Goal: Task Accomplishment & Management: Manage account settings

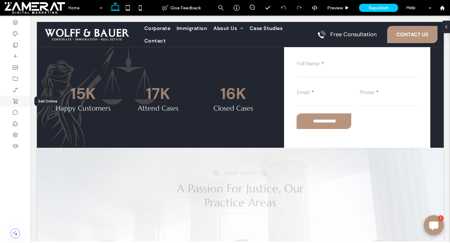
scroll to position [217, 0]
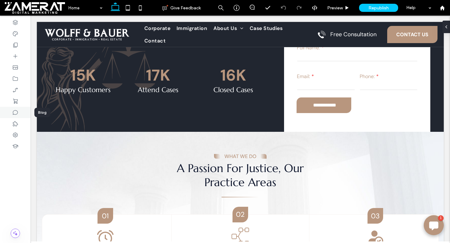
click at [14, 111] on icon at bounding box center [15, 112] width 6 height 6
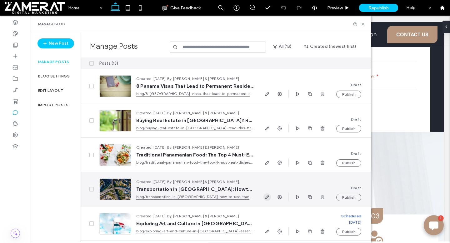
scroll to position [50, 0]
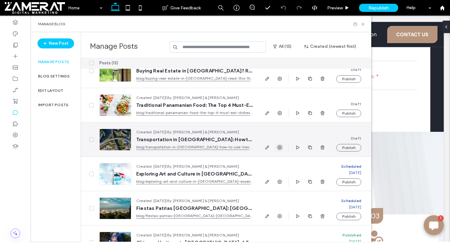
click at [278, 147] on icon "button" at bounding box center [279, 147] width 5 height 5
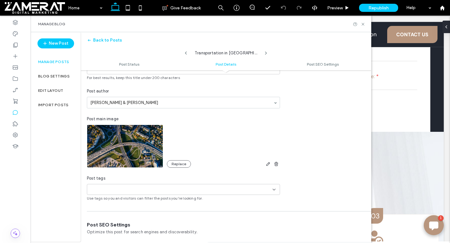
scroll to position [135, 0]
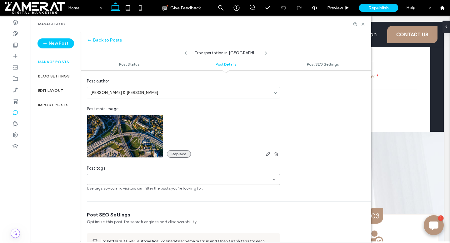
click at [177, 152] on button "Replace" at bounding box center [179, 154] width 24 height 8
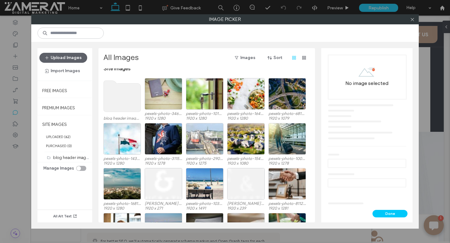
scroll to position [0, 0]
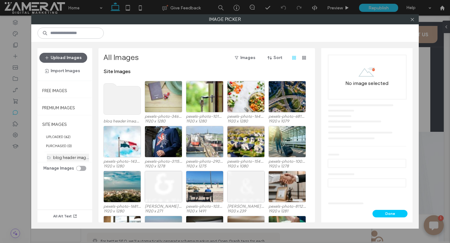
click at [67, 161] on div "blog header image (1)" at bounding box center [71, 158] width 36 height 8
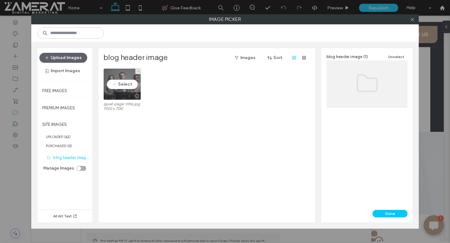
click at [135, 76] on div "Select" at bounding box center [123, 85] width 38 height 32
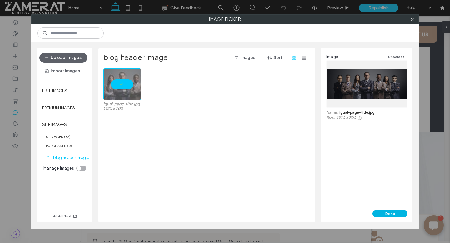
click at [392, 215] on button "Done" at bounding box center [390, 214] width 35 height 8
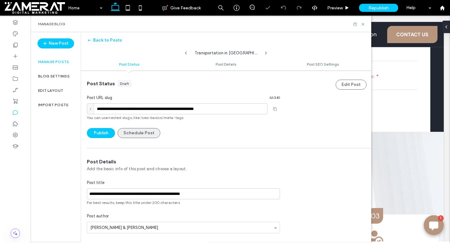
click at [133, 132] on button "Schedule Post" at bounding box center [139, 133] width 43 height 10
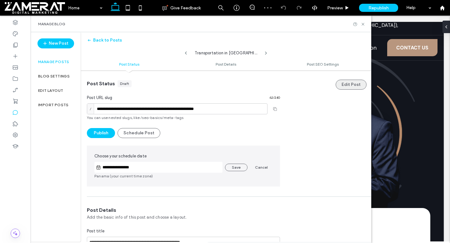
click at [344, 83] on button "Edit Post" at bounding box center [351, 85] width 31 height 10
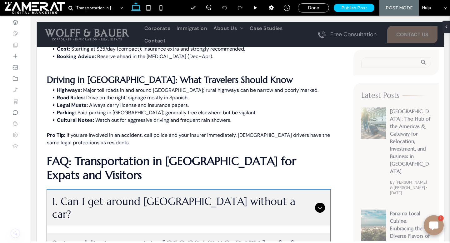
scroll to position [1340, 0]
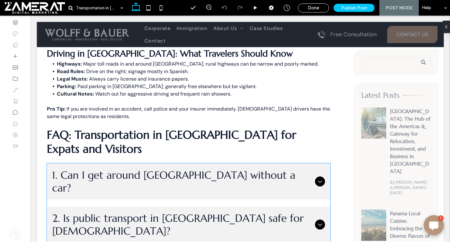
click at [166, 164] on div "1. Can I get around [GEOGRAPHIC_DATA] without a car?" at bounding box center [188, 182] width 283 height 36
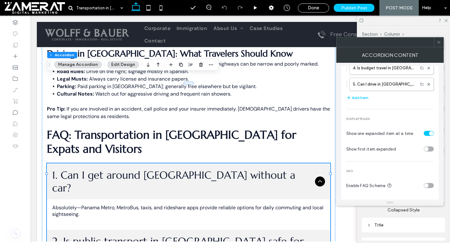
scroll to position [0, 0]
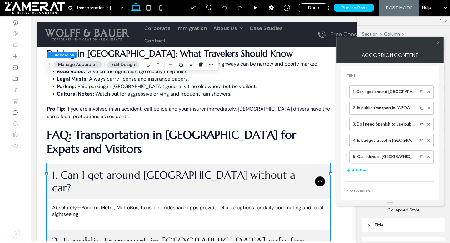
click at [121, 65] on button "Edit Design" at bounding box center [123, 65] width 32 height 8
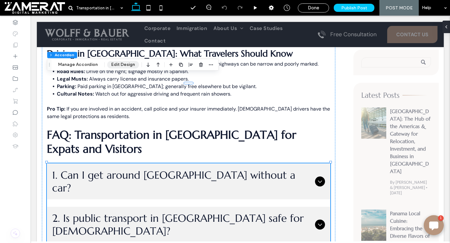
click at [124, 65] on button "Edit Design" at bounding box center [123, 65] width 32 height 8
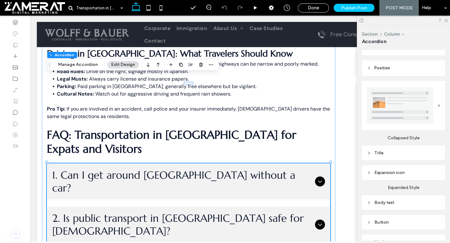
scroll to position [117, 0]
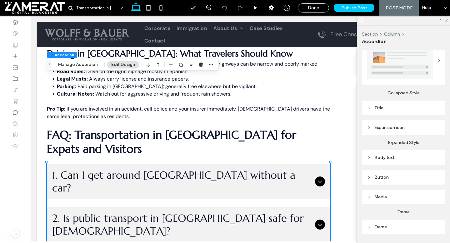
click at [381, 111] on div "Title" at bounding box center [403, 108] width 73 height 8
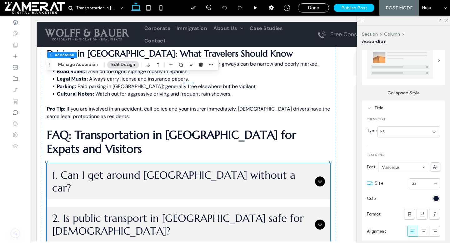
click at [422, 192] on section "Color" at bounding box center [403, 199] width 73 height 14
type input "**"
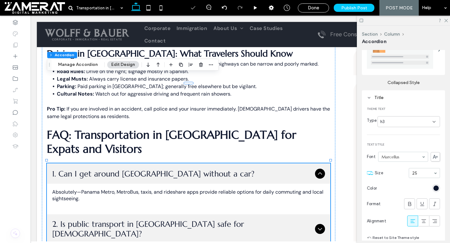
scroll to position [132, 0]
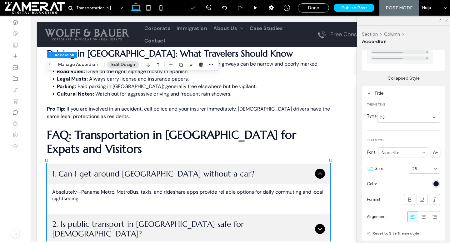
click at [446, 19] on icon at bounding box center [446, 20] width 4 height 4
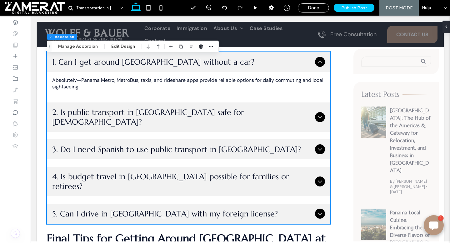
scroll to position [1452, 0]
click at [314, 8] on span "Done" at bounding box center [313, 8] width 11 height 6
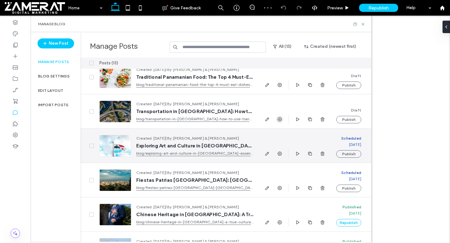
scroll to position [31, 0]
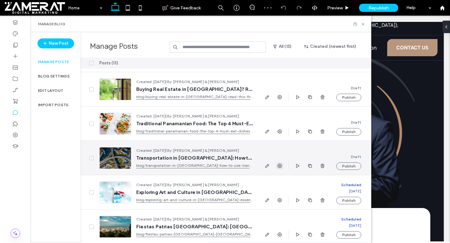
click at [280, 166] on icon "button" at bounding box center [279, 166] width 5 height 5
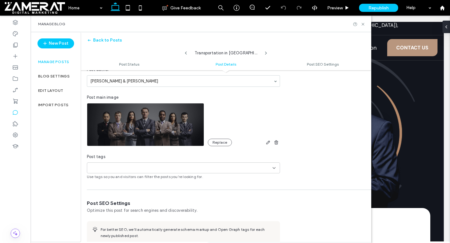
scroll to position [0, 0]
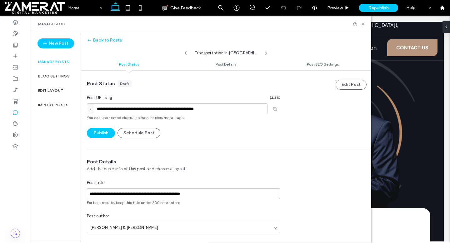
click at [150, 128] on div "**********" at bounding box center [183, 109] width 193 height 58
click at [60, 60] on label "Manage posts" at bounding box center [53, 62] width 31 height 4
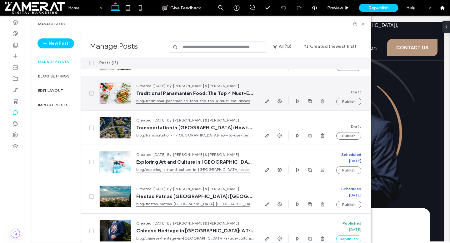
scroll to position [62, 0]
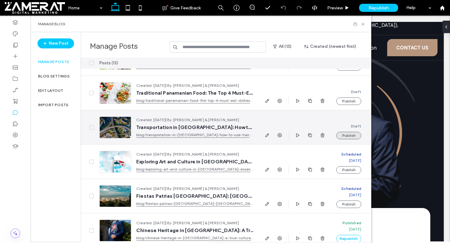
click at [340, 134] on button "Publish" at bounding box center [349, 136] width 25 height 8
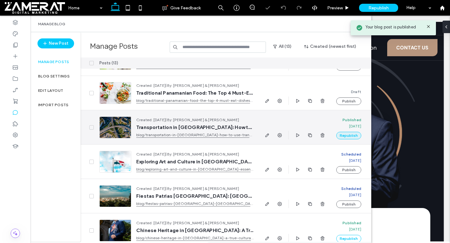
click at [341, 134] on button "Republish" at bounding box center [349, 136] width 25 height 8
click at [280, 136] on icon "button" at bounding box center [279, 135] width 5 height 5
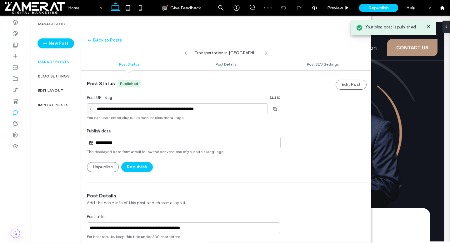
scroll to position [0, 0]
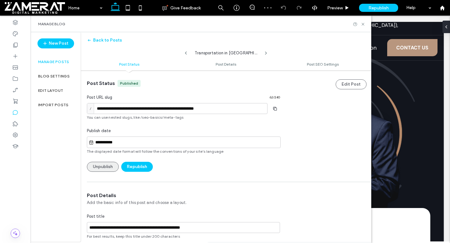
click at [105, 168] on button "Unpublish" at bounding box center [103, 167] width 32 height 10
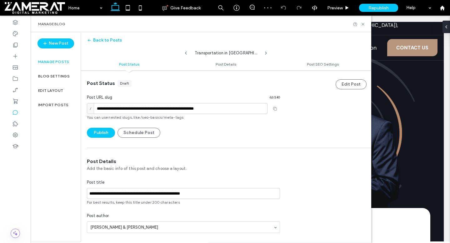
click at [51, 64] on div "Manage posts" at bounding box center [56, 62] width 50 height 14
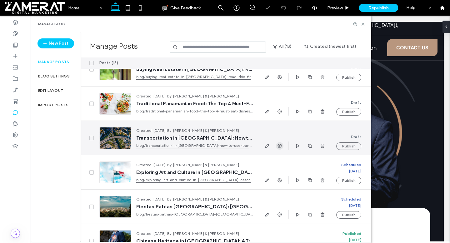
scroll to position [0, 0]
click at [279, 145] on icon "button" at bounding box center [279, 146] width 5 height 5
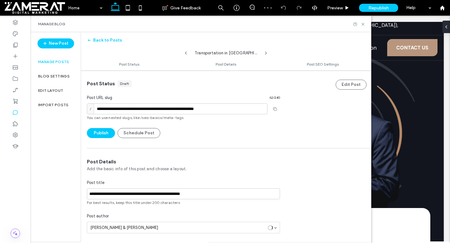
scroll to position [0, 0]
click at [143, 134] on button "Schedule Post" at bounding box center [139, 133] width 43 height 10
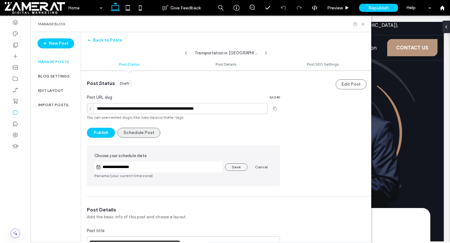
click at [145, 130] on button "Schedule Post" at bounding box center [139, 133] width 43 height 10
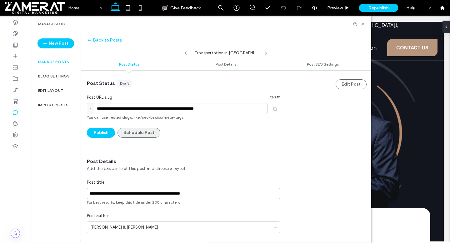
click at [145, 132] on button "Schedule Post" at bounding box center [139, 133] width 43 height 10
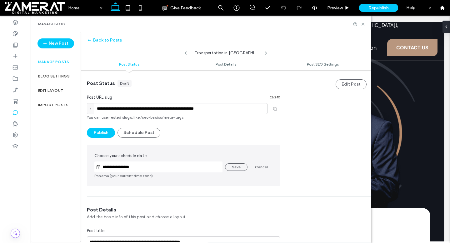
click at [151, 165] on input "**********" at bounding box center [162, 168] width 122 height 8
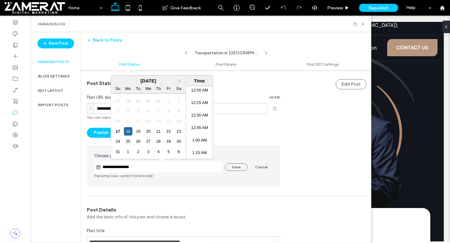
scroll to position [608, 0]
click at [150, 132] on div "20" at bounding box center [148, 131] width 8 height 8
click at [196, 98] on li "9:00 AM" at bounding box center [199, 100] width 27 height 13
type input "**********"
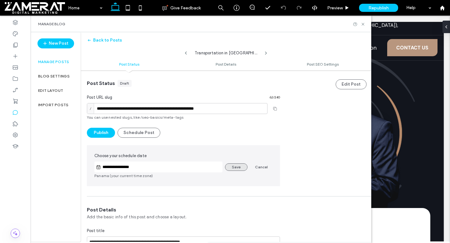
click at [234, 168] on button "Save" at bounding box center [236, 168] width 23 height 8
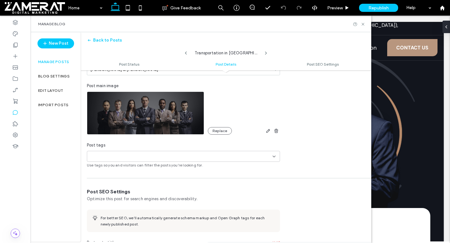
scroll to position [0, 0]
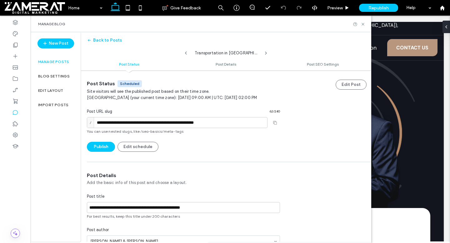
click at [55, 62] on label "Manage posts" at bounding box center [53, 62] width 31 height 4
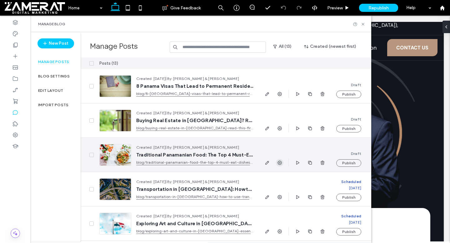
click at [279, 163] on use "button" at bounding box center [280, 163] width 4 height 4
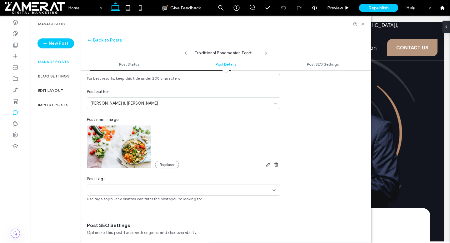
scroll to position [139, 0]
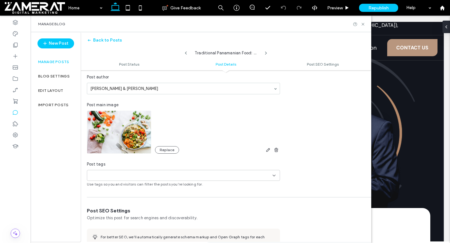
click at [138, 149] on img at bounding box center [119, 132] width 64 height 43
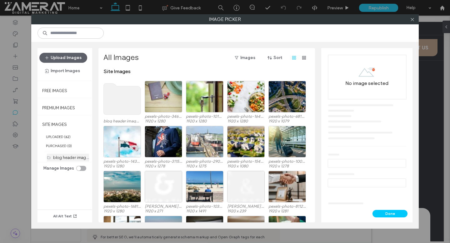
click at [70, 160] on div "blog header image (1)" at bounding box center [71, 158] width 36 height 7
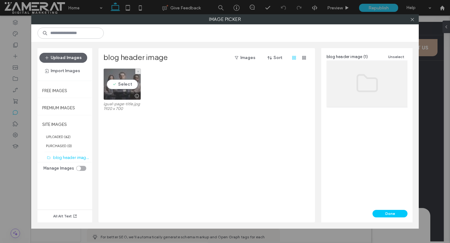
click at [129, 85] on div "Select" at bounding box center [123, 85] width 38 height 32
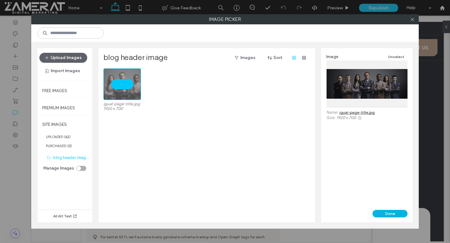
click at [393, 212] on button "Done" at bounding box center [390, 214] width 35 height 8
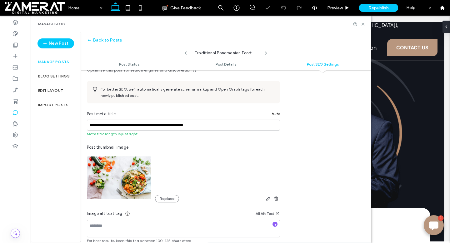
scroll to position [0, 0]
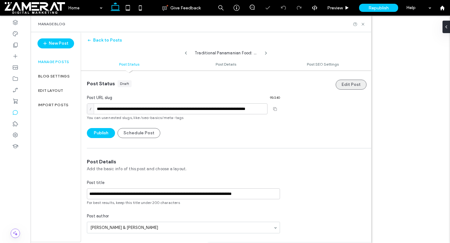
click at [344, 83] on button "Edit Post" at bounding box center [351, 85] width 31 height 10
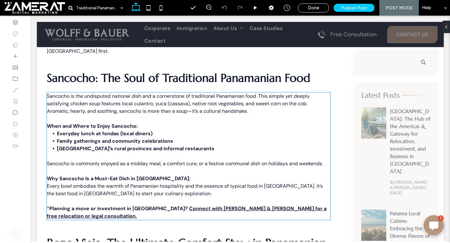
scroll to position [281, 0]
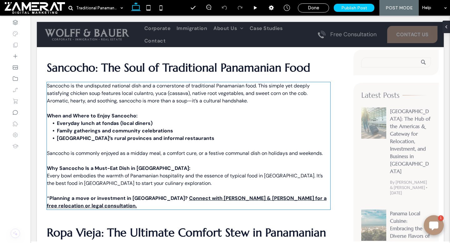
click at [148, 120] on strong "Everyday lunch at fondas (local diners)" at bounding box center [105, 123] width 96 height 7
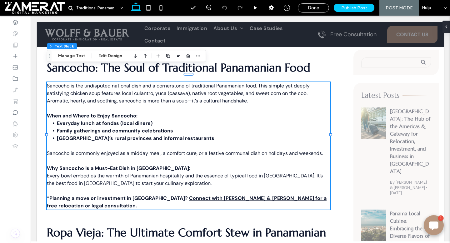
click at [142, 120] on li "Everyday lunch at fondas (local diners)" at bounding box center [194, 124] width 274 height 8
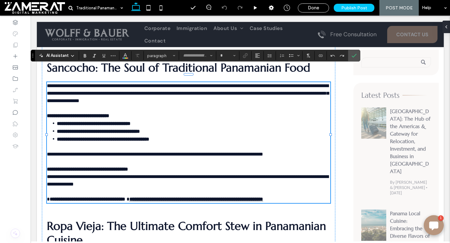
type input "*******"
type input "**"
click at [139, 120] on li "**********" at bounding box center [194, 124] width 274 height 8
click at [141, 105] on p "**********" at bounding box center [189, 112] width 284 height 15
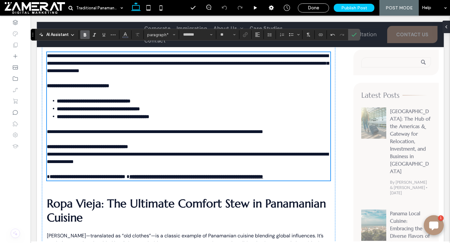
scroll to position [316, 0]
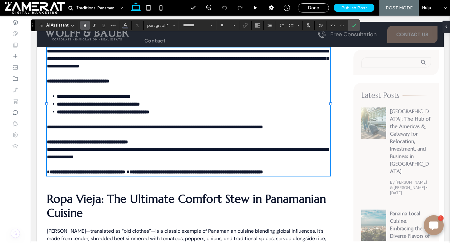
click at [48, 161] on p "**********" at bounding box center [189, 168] width 284 height 15
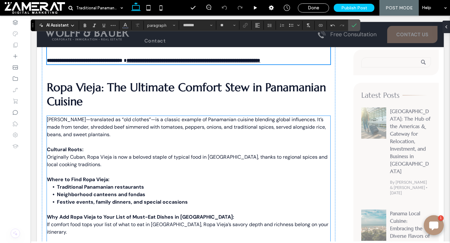
scroll to position [428, 0]
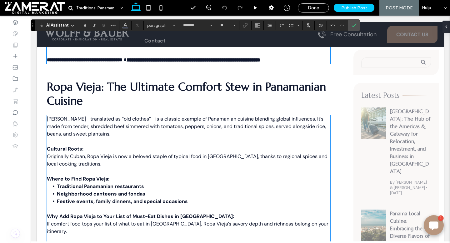
click at [210, 153] on p "Originally Cuban, Ropa Vieja is now a beloved staple of typical food in [GEOGRA…" at bounding box center [189, 160] width 284 height 15
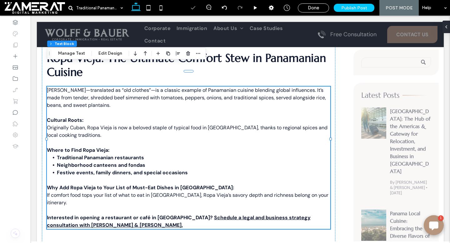
scroll to position [465, 0]
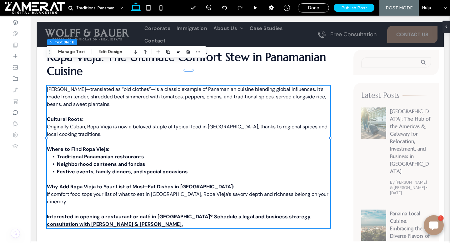
click at [114, 138] on p "Where to Find Ropa Vieja:" at bounding box center [189, 145] width 284 height 15
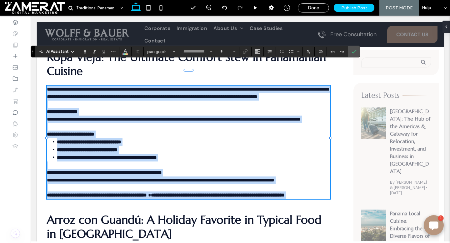
type input "*******"
type input "**"
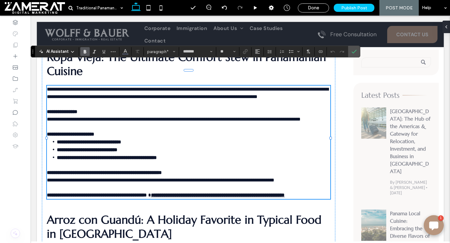
click at [109, 126] on p "**********" at bounding box center [189, 130] width 284 height 15
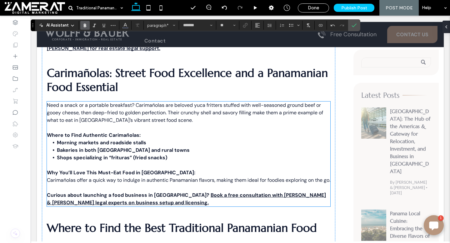
scroll to position [816, 0]
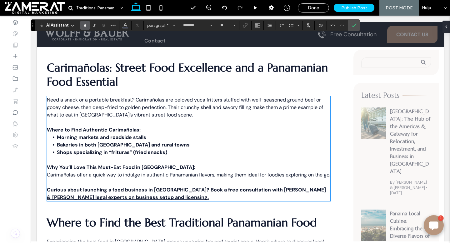
click at [126, 134] on strong "Morning markets and roadside stalls" at bounding box center [101, 137] width 89 height 7
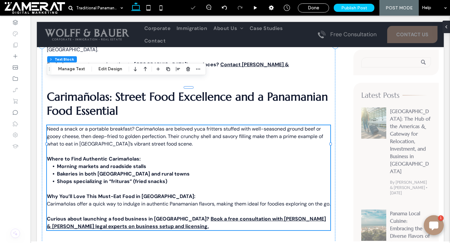
click at [145, 148] on p "Where to Find Authentic Carimañolas:" at bounding box center [189, 155] width 284 height 15
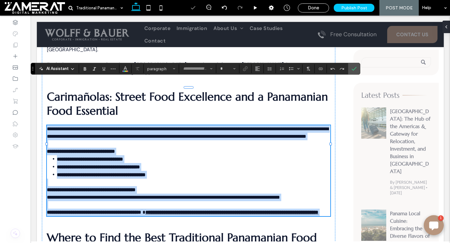
type input "*******"
type input "**"
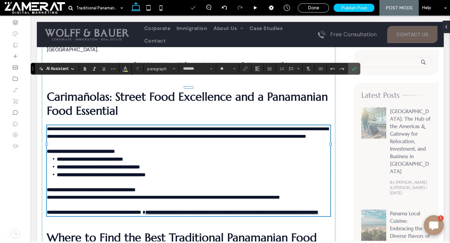
click at [145, 140] on p "**********" at bounding box center [189, 147] width 284 height 15
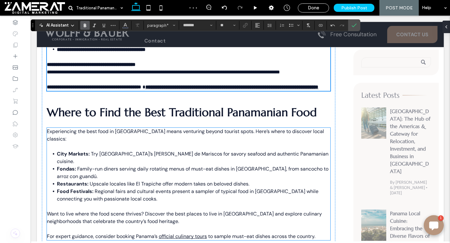
scroll to position [950, 0]
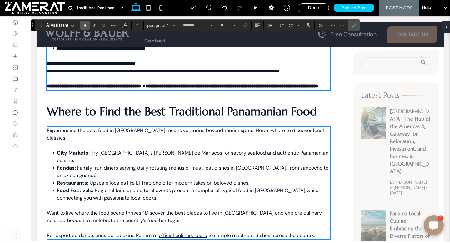
click at [101, 202] on p "Want to live where the food scene thrives? Discover the best places to live in …" at bounding box center [189, 213] width 284 height 23
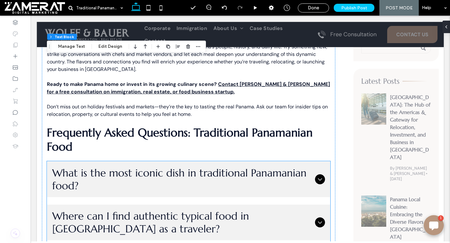
scroll to position [1193, 0]
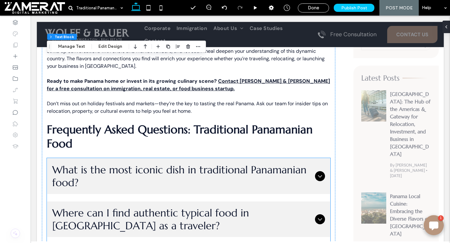
click at [261, 207] on span "Where can I find authentic typical food in [GEOGRAPHIC_DATA] as a traveler?" at bounding box center [182, 220] width 261 height 26
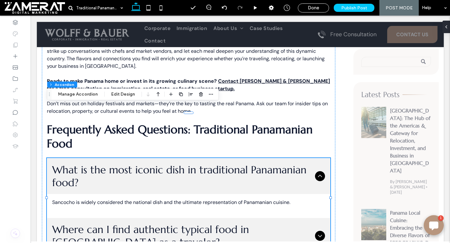
click at [188, 164] on span "What is the most iconic dish in traditional Panamanian food?" at bounding box center [182, 177] width 261 height 26
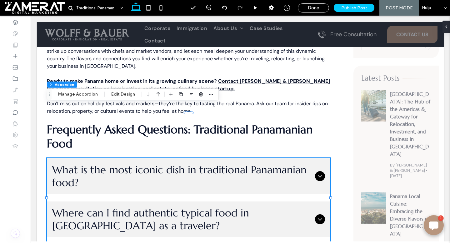
click at [188, 164] on span "What is the most iconic dish in traditional Panamanian food?" at bounding box center [182, 177] width 261 height 26
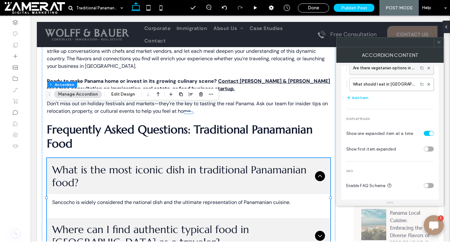
scroll to position [0, 0]
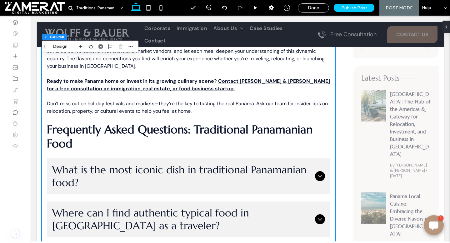
click at [130, 164] on span "What is the most iconic dish in traditional Panamanian food?" at bounding box center [182, 177] width 261 height 26
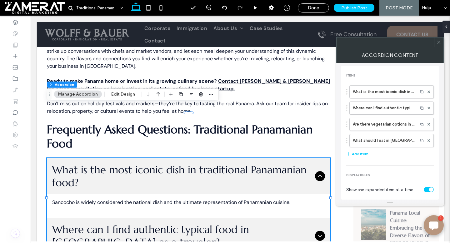
click at [122, 98] on div "Section Column Accordion Manage Accordion Edit Design" at bounding box center [133, 95] width 172 height 12
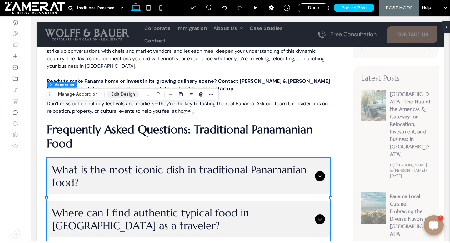
click at [121, 96] on button "Edit Design" at bounding box center [123, 95] width 32 height 8
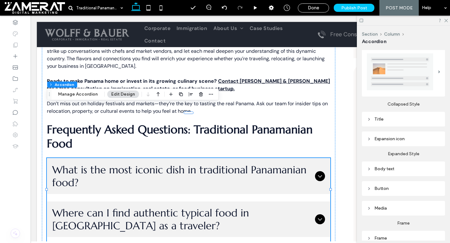
click at [390, 120] on div "Title" at bounding box center [403, 119] width 73 height 5
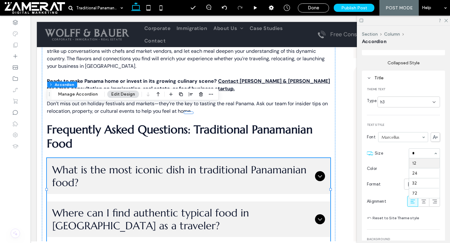
type input "**"
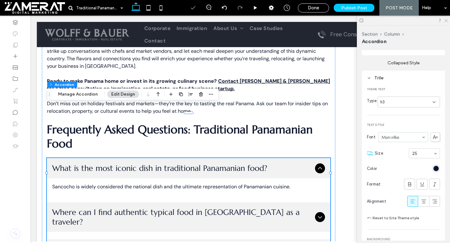
click at [448, 18] on icon at bounding box center [446, 20] width 4 height 4
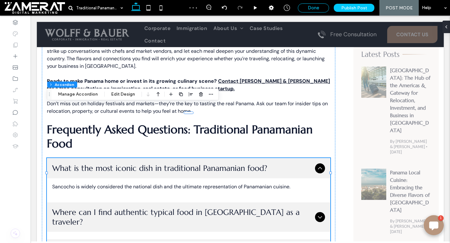
click at [309, 10] on span "Done" at bounding box center [313, 8] width 11 height 6
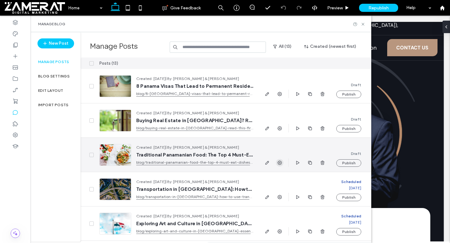
click at [280, 161] on icon "button" at bounding box center [279, 162] width 5 height 5
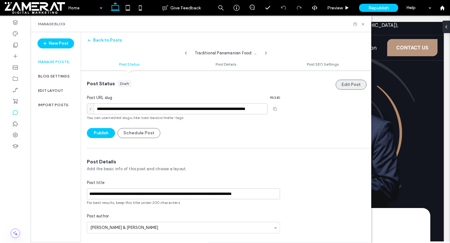
click at [344, 83] on button "Edit Post" at bounding box center [351, 85] width 31 height 10
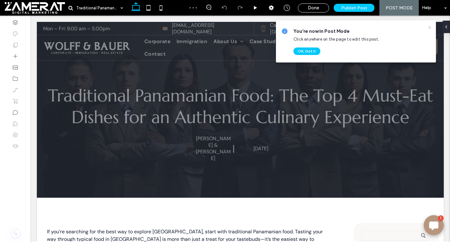
drag, startPoint x: 429, startPoint y: 27, endPoint x: 391, endPoint y: 12, distance: 40.9
click at [429, 27] on icon at bounding box center [430, 27] width 5 height 5
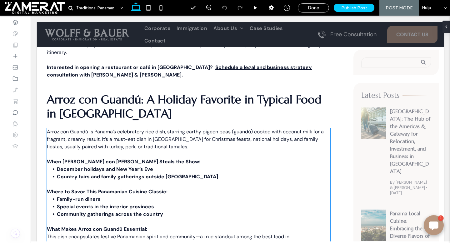
scroll to position [635, 0]
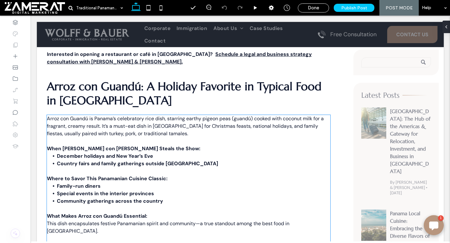
click at [160, 138] on p "When [PERSON_NAME] con [PERSON_NAME] Steals the Show:" at bounding box center [189, 145] width 284 height 15
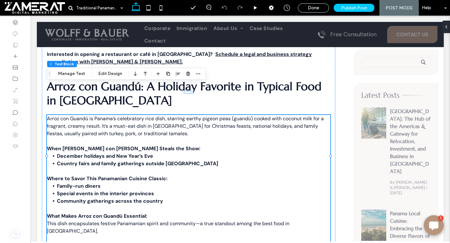
click at [156, 138] on p "When [PERSON_NAME] con [PERSON_NAME] Steals the Show:" at bounding box center [189, 145] width 284 height 15
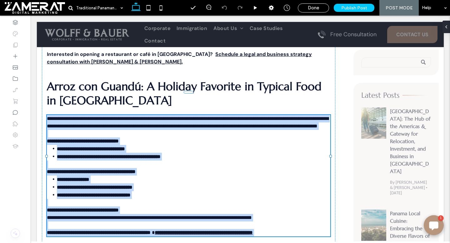
type input "*******"
type input "**"
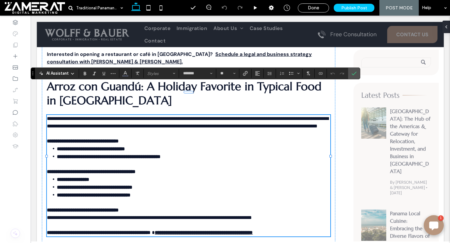
click at [152, 130] on p "**********" at bounding box center [189, 137] width 284 height 15
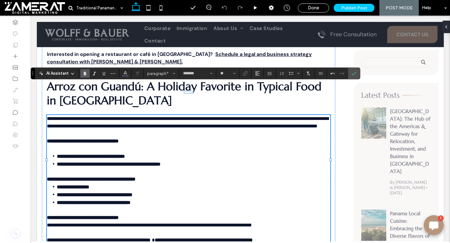
click at [170, 168] on p "**********" at bounding box center [189, 175] width 284 height 15
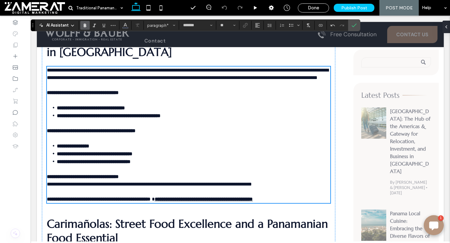
scroll to position [697, 0]
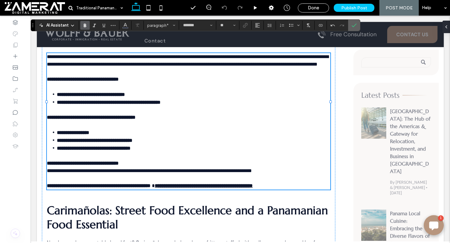
click at [352, 27] on icon "Confirm" at bounding box center [354, 25] width 5 height 5
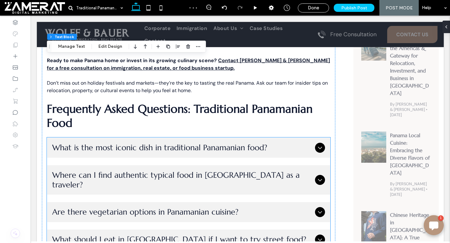
scroll to position [1240, 0]
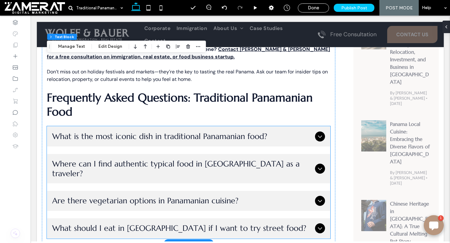
click at [203, 154] on div "Where can I find authentic typical food in [GEOGRAPHIC_DATA] as a traveler?" at bounding box center [188, 168] width 283 height 29
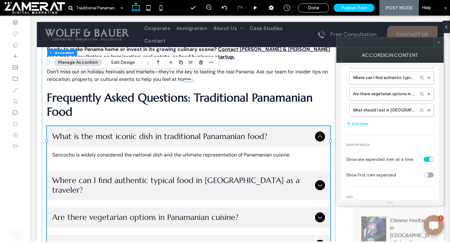
scroll to position [56, 0]
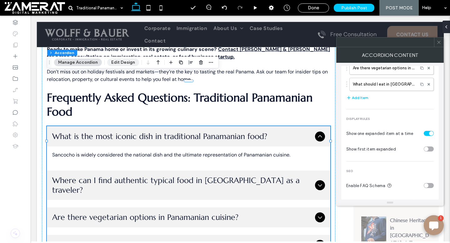
click at [119, 61] on button "Edit Design" at bounding box center [123, 63] width 32 height 8
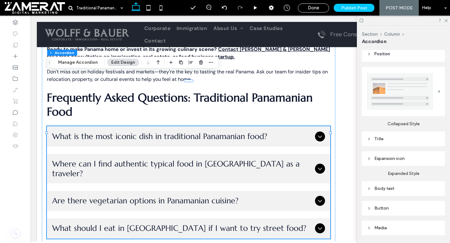
scroll to position [126, 0]
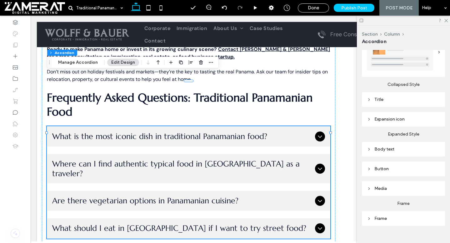
click at [379, 101] on div "Title" at bounding box center [403, 99] width 73 height 5
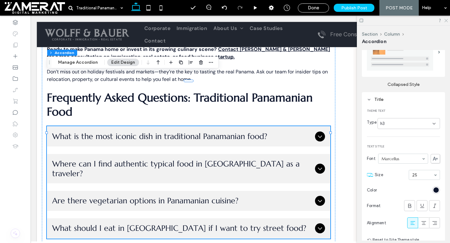
click at [445, 22] on icon at bounding box center [446, 20] width 4 height 4
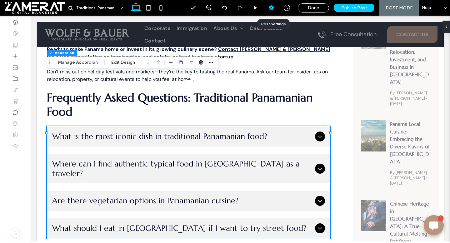
click at [268, 7] on div at bounding box center [271, 8] width 15 height 6
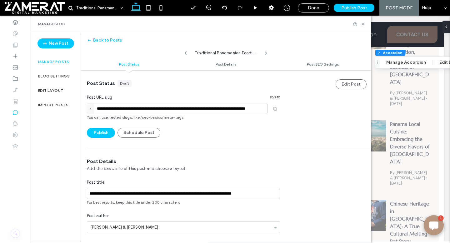
scroll to position [38, 0]
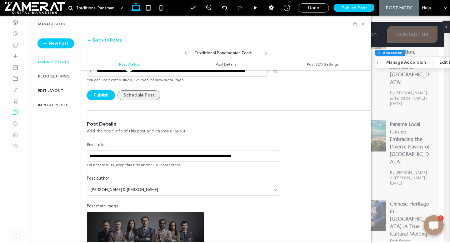
click at [144, 96] on button "Schedule Post" at bounding box center [139, 95] width 43 height 10
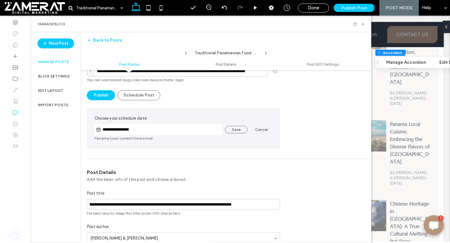
click at [150, 131] on input "**********" at bounding box center [162, 130] width 122 height 8
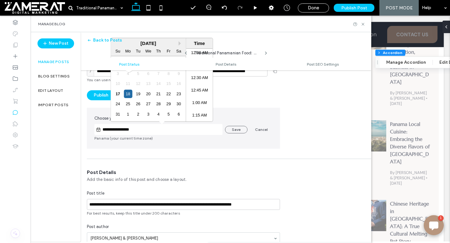
scroll to position [608, 0]
click at [158, 96] on div "21" at bounding box center [158, 94] width 8 height 8
click at [199, 102] on li "9:00 AM" at bounding box center [199, 107] width 27 height 13
type input "**********"
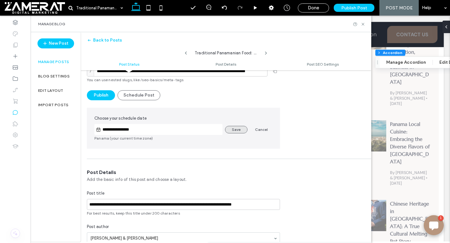
click at [235, 128] on button "Save" at bounding box center [236, 130] width 23 height 8
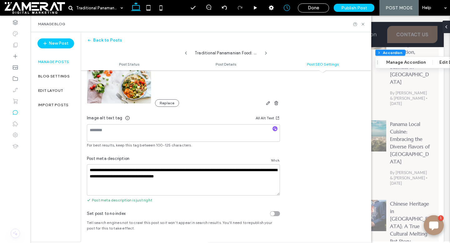
scroll to position [0, 0]
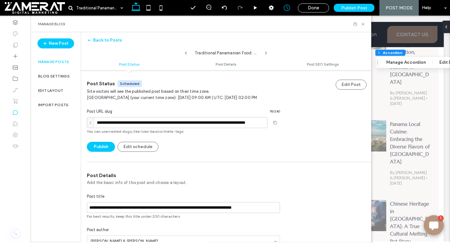
click at [61, 61] on label "Manage posts" at bounding box center [53, 62] width 31 height 4
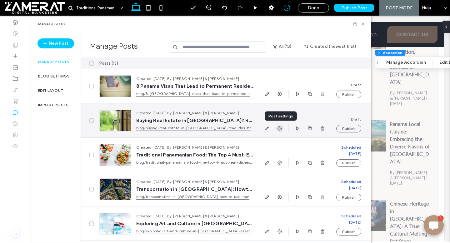
click at [280, 128] on icon "button" at bounding box center [279, 128] width 5 height 5
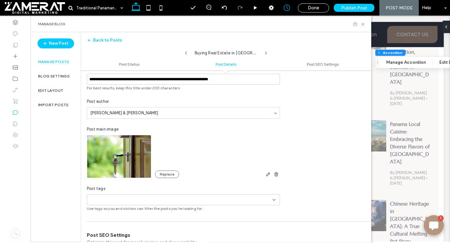
scroll to position [125, 0]
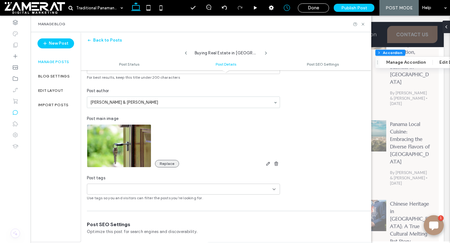
click at [164, 163] on button "Replace" at bounding box center [167, 164] width 24 height 8
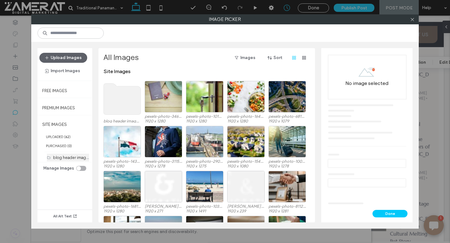
click at [60, 159] on label "blog header image (1)" at bounding box center [73, 158] width 41 height 6
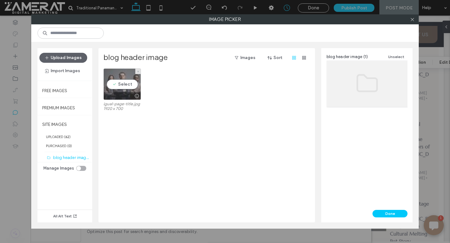
click at [133, 78] on div "Select" at bounding box center [123, 85] width 38 height 32
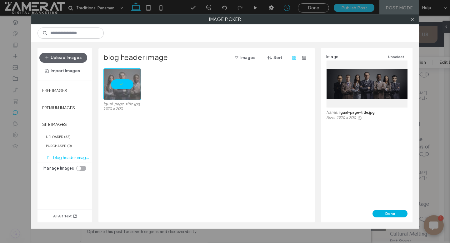
click at [395, 213] on button "Done" at bounding box center [390, 214] width 35 height 8
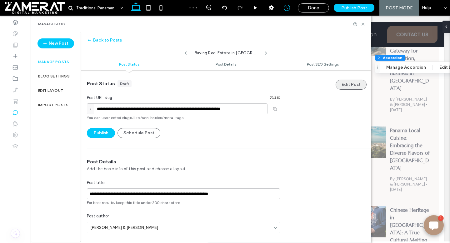
scroll to position [1236, 0]
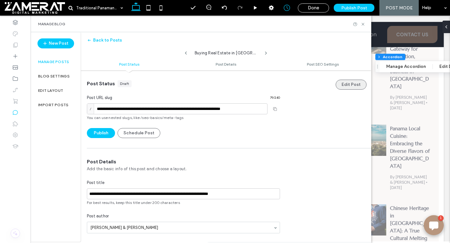
click at [340, 84] on button "Edit Post" at bounding box center [351, 85] width 31 height 10
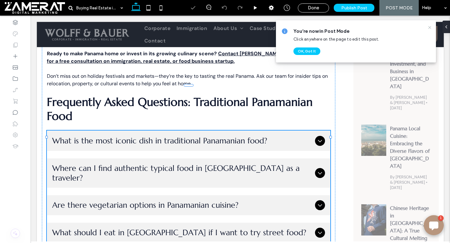
click at [430, 28] on icon at bounding box center [430, 27] width 5 height 5
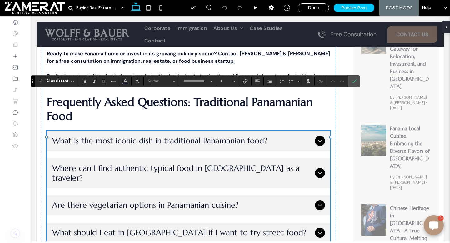
type input "*********"
type input "**"
type input "*******"
type input "**"
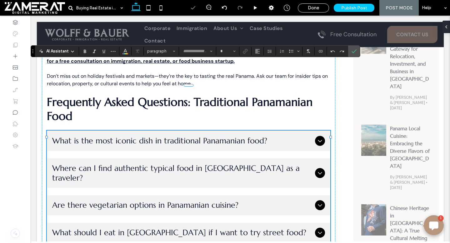
type input "*******"
type input "**"
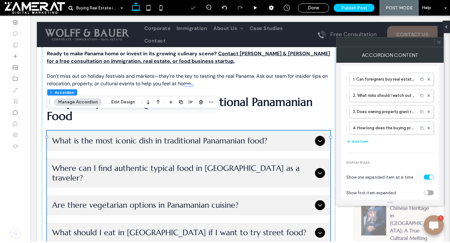
scroll to position [11, 0]
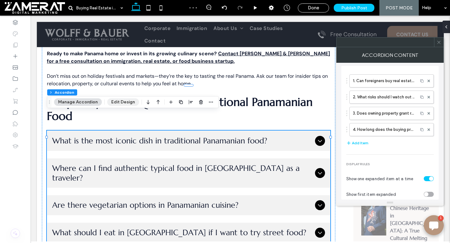
click at [117, 99] on button "Edit Design" at bounding box center [123, 103] width 32 height 8
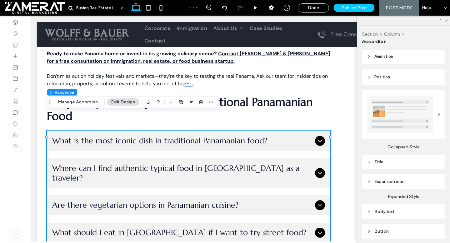
scroll to position [136, 0]
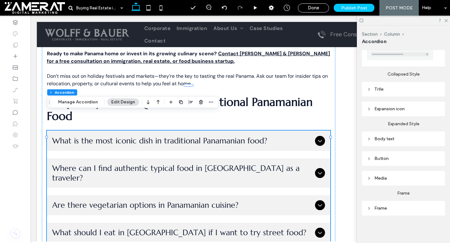
click at [377, 95] on div "Title" at bounding box center [403, 89] width 83 height 15
click at [377, 90] on div "Title" at bounding box center [403, 89] width 73 height 5
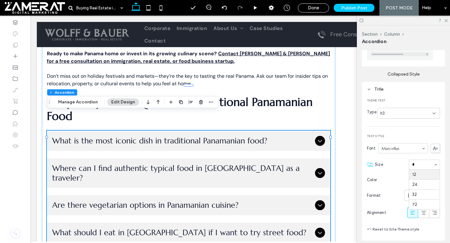
scroll to position [0, 0]
type input "**"
click at [448, 17] on div at bounding box center [403, 21] width 93 height 10
click at [445, 20] on icon at bounding box center [446, 20] width 4 height 4
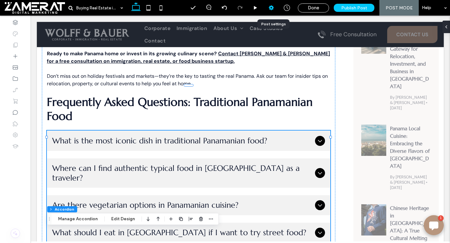
click at [275, 7] on icon at bounding box center [271, 8] width 6 height 6
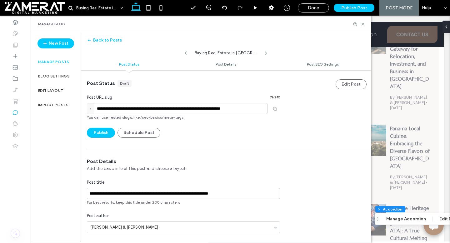
scroll to position [23, 0]
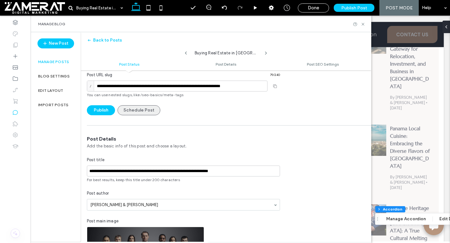
click at [137, 112] on button "Schedule Post" at bounding box center [139, 110] width 43 height 10
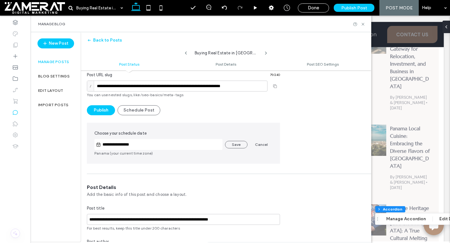
click at [184, 146] on input "**********" at bounding box center [162, 145] width 122 height 8
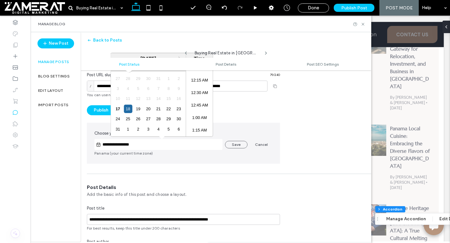
scroll to position [608, 0]
click at [169, 109] on div "22" at bounding box center [169, 109] width 8 height 8
click at [198, 101] on li "9:00 AM" at bounding box center [199, 101] width 27 height 13
type input "**********"
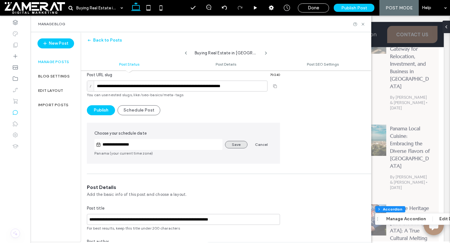
click at [239, 145] on button "Save" at bounding box center [236, 145] width 23 height 8
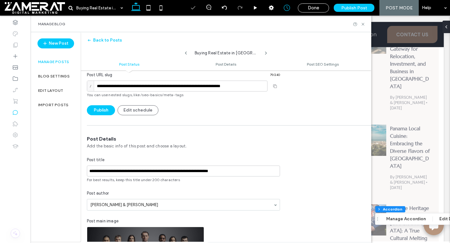
scroll to position [0, 0]
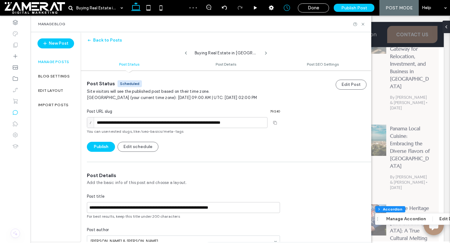
click at [62, 63] on label "Manage posts" at bounding box center [53, 62] width 31 height 4
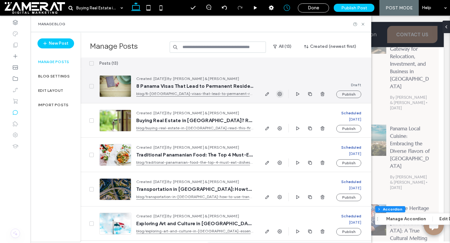
click at [282, 94] on use "button" at bounding box center [280, 94] width 4 height 4
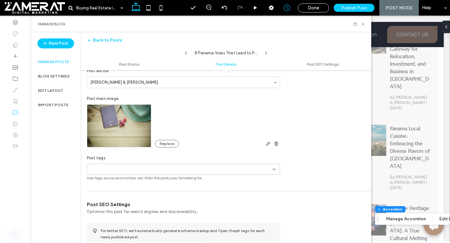
scroll to position [141, 0]
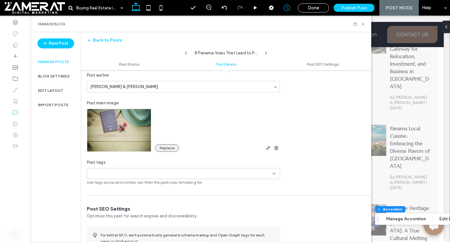
click at [167, 148] on button "Replace" at bounding box center [167, 149] width 24 height 8
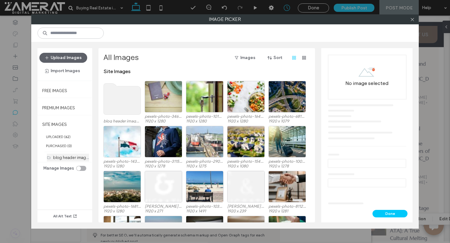
click at [71, 156] on label "blog header image (1)" at bounding box center [73, 158] width 41 height 6
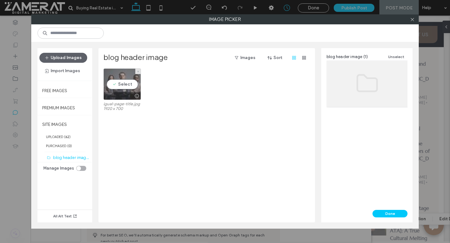
click at [135, 87] on div "Select" at bounding box center [123, 85] width 38 height 32
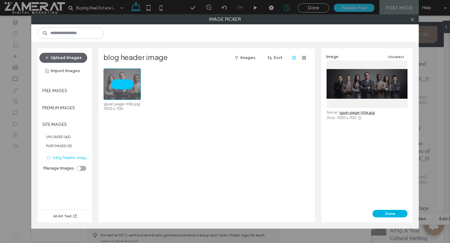
click at [387, 214] on button "Done" at bounding box center [390, 214] width 35 height 8
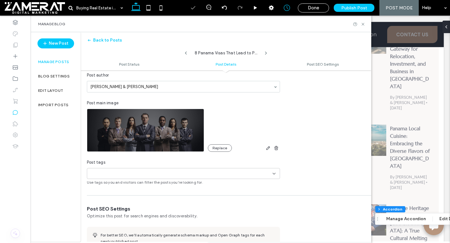
scroll to position [0, 0]
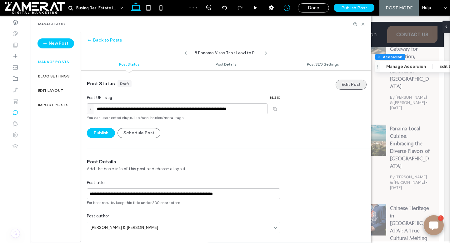
click at [348, 87] on button "Edit Post" at bounding box center [351, 85] width 31 height 10
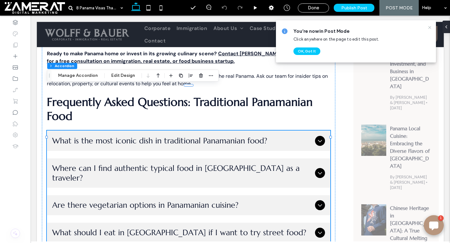
click at [429, 26] on use at bounding box center [430, 27] width 3 height 3
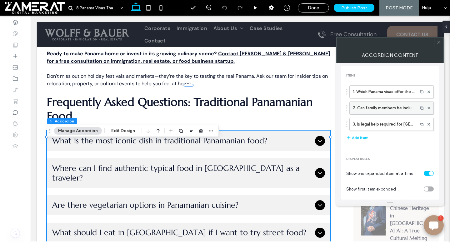
scroll to position [40, 0]
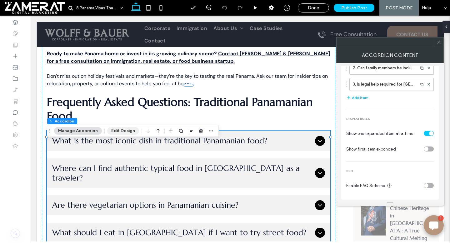
click at [117, 131] on button "Edit Design" at bounding box center [123, 131] width 32 height 8
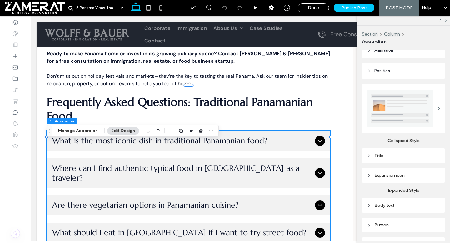
scroll to position [89, 0]
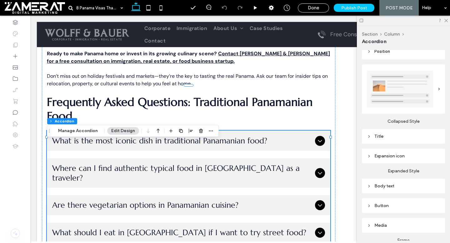
click at [391, 135] on div "Title" at bounding box center [403, 136] width 73 height 5
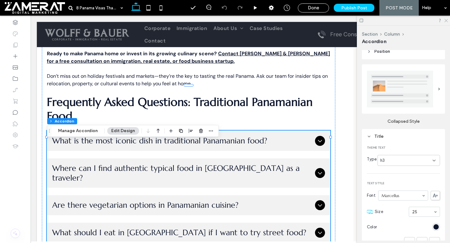
click at [447, 22] on icon at bounding box center [446, 20] width 4 height 4
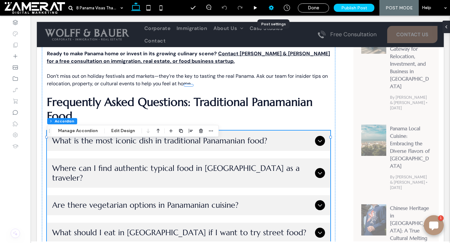
click at [276, 8] on div at bounding box center [271, 8] width 15 height 6
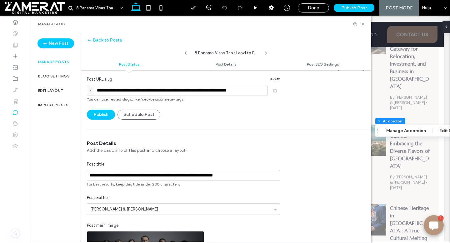
scroll to position [0, 0]
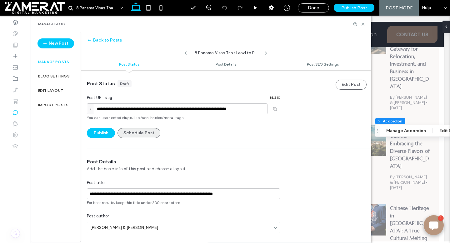
click at [131, 134] on button "Schedule Post" at bounding box center [139, 133] width 43 height 10
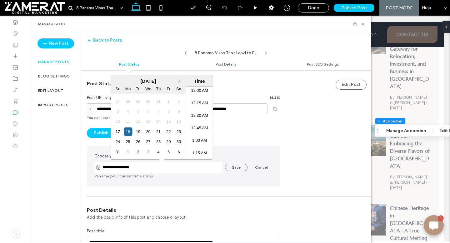
click at [145, 169] on input "**********" at bounding box center [162, 168] width 122 height 8
click at [177, 131] on div "23" at bounding box center [179, 132] width 8 height 8
click at [196, 109] on li "9:00 AM" at bounding box center [199, 110] width 27 height 13
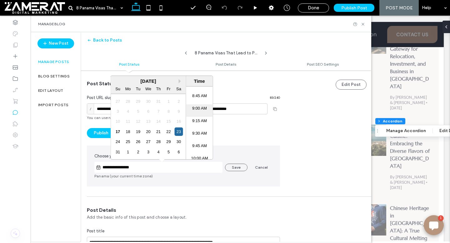
type input "**********"
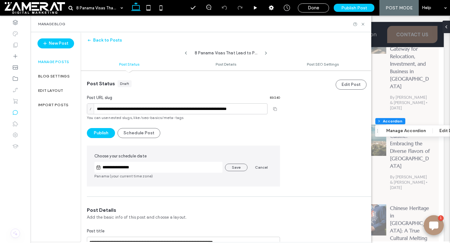
click at [237, 171] on div "**********" at bounding box center [183, 167] width 178 height 11
click at [237, 164] on button "Save" at bounding box center [236, 168] width 23 height 8
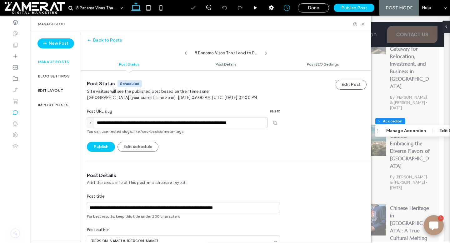
click at [50, 64] on div "Manage posts" at bounding box center [56, 62] width 50 height 14
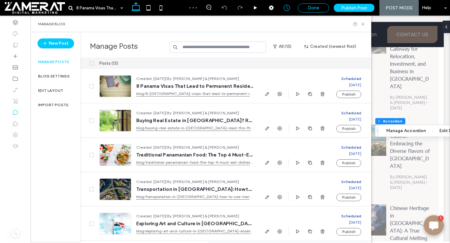
click at [309, 6] on div "Done" at bounding box center [313, 8] width 31 height 6
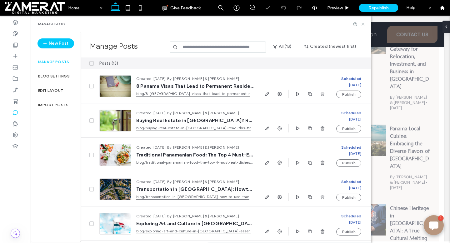
click at [364, 24] on use at bounding box center [363, 24] width 3 height 3
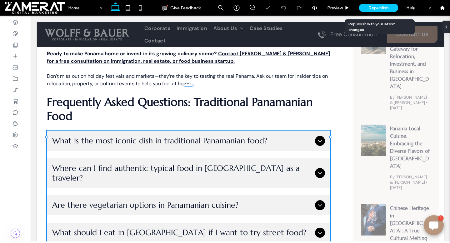
click at [382, 7] on span "Republish" at bounding box center [379, 7] width 20 height 5
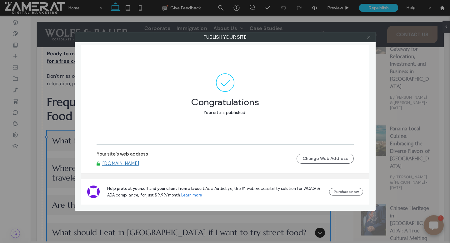
click at [369, 37] on icon at bounding box center [369, 37] width 5 height 5
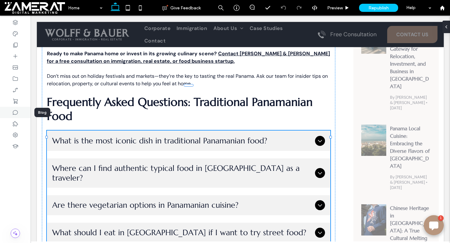
click at [16, 114] on icon at bounding box center [15, 112] width 6 height 6
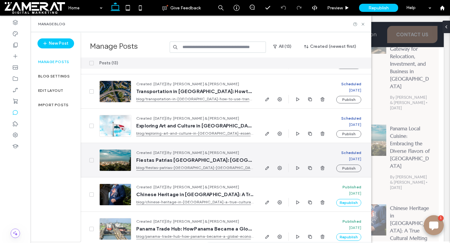
scroll to position [97, 0]
